Goal: Information Seeking & Learning: Find specific fact

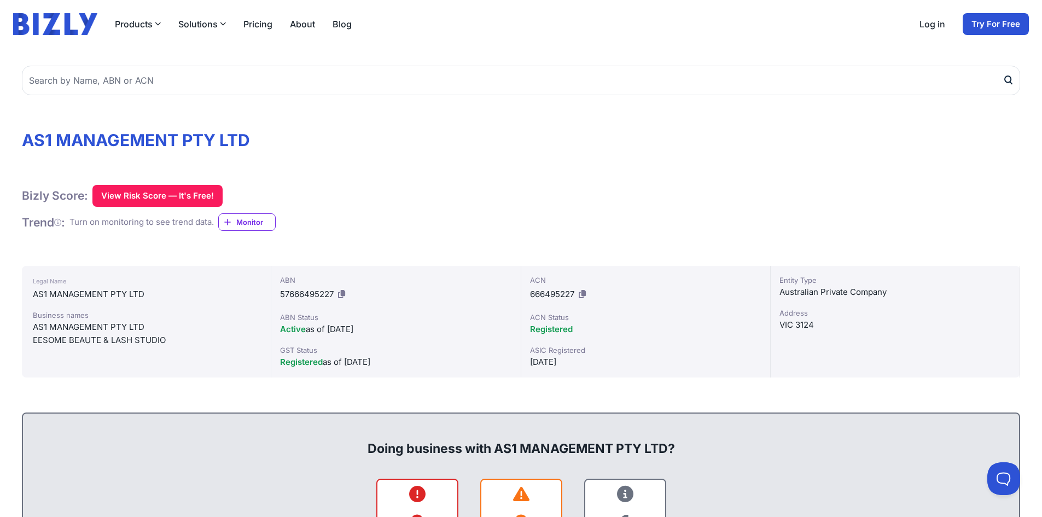
scroll to position [109, 0]
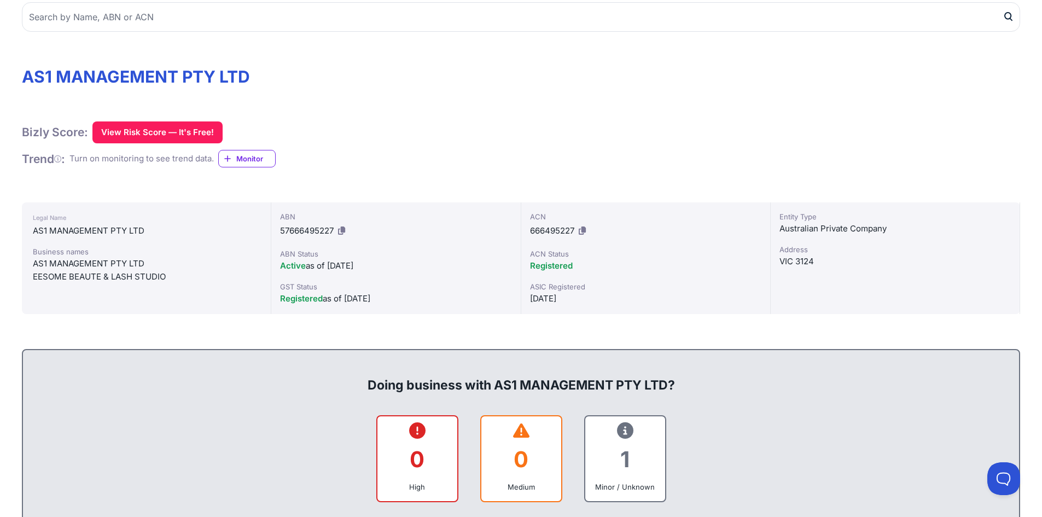
click at [137, 274] on div "EESOME BEAUTE & LASH STUDIO" at bounding box center [146, 276] width 227 height 13
drag, startPoint x: 137, startPoint y: 274, endPoint x: 92, endPoint y: 279, distance: 45.2
click at [92, 279] on div "EESOME BEAUTE & LASH STUDIO" at bounding box center [146, 276] width 227 height 13
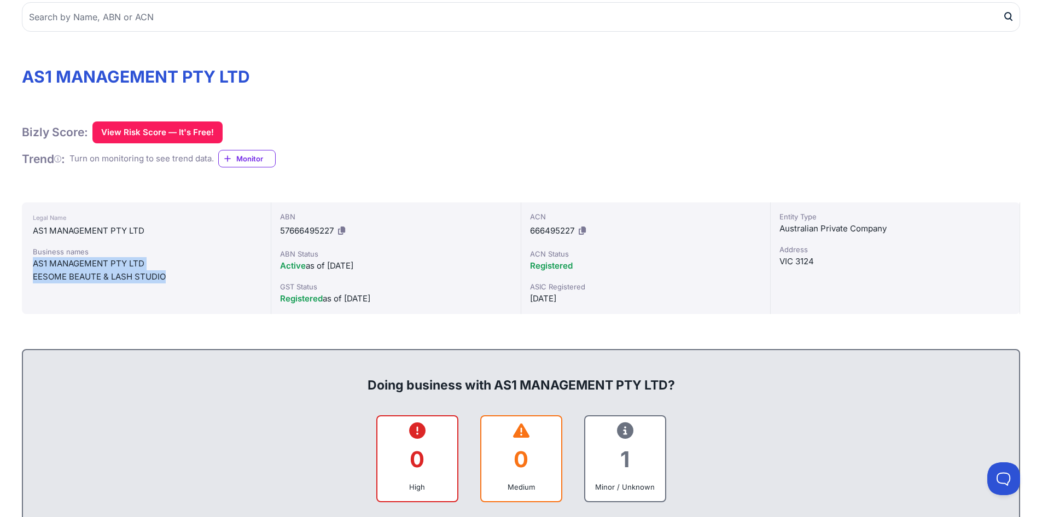
drag, startPoint x: 174, startPoint y: 282, endPoint x: 24, endPoint y: 260, distance: 152.0
click at [24, 260] on div "Legal Name AS1 MANAGEMENT PTY LTD Business names AS1 MANAGEMENT PTY LTD EESOME …" at bounding box center [146, 258] width 249 height 112
copy div "AS1 MANAGEMENT PTY LTD EESOME BEAUTE & LASH STUDIO"
click at [86, 306] on div "Legal Name AS1 MANAGEMENT PTY LTD Business names AS1 MANAGEMENT PTY LTD EESOME …" at bounding box center [146, 258] width 249 height 112
click at [83, 304] on div "Legal Name AS1 MANAGEMENT PTY LTD Business names AS1 MANAGEMENT PTY LTD EESOME …" at bounding box center [146, 258] width 249 height 112
